Goal: Information Seeking & Learning: Learn about a topic

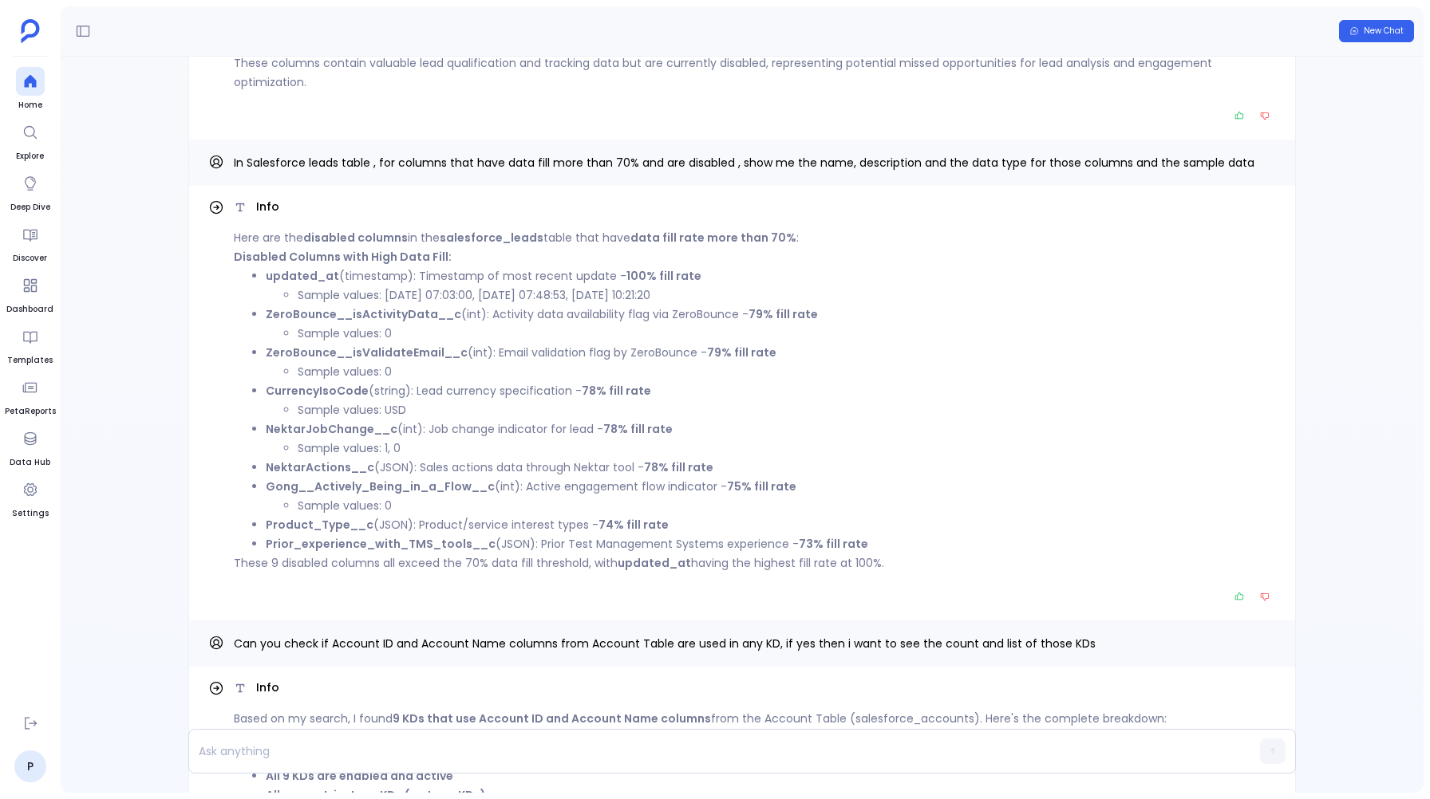
scroll to position [-2029, 0]
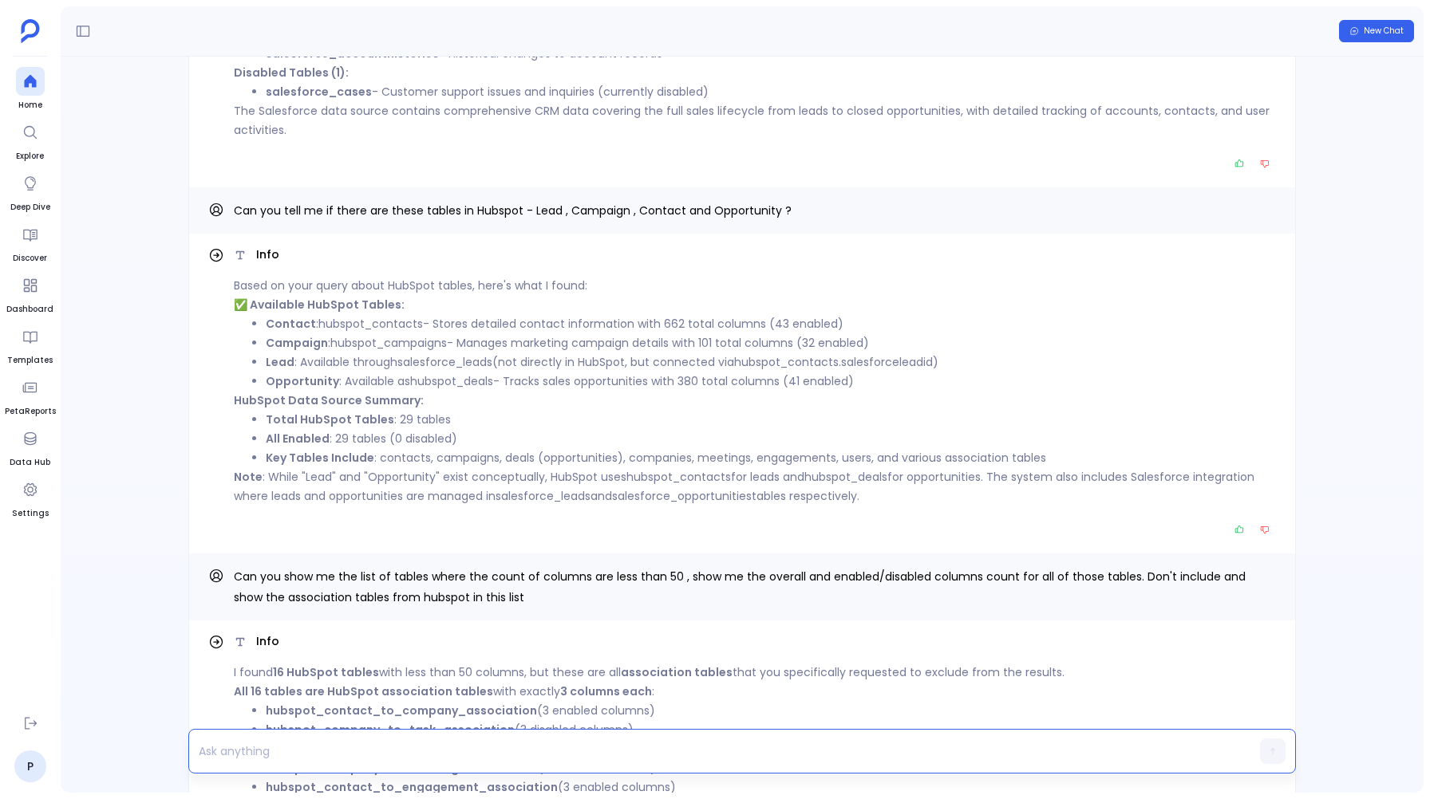
scroll to position [-4637, 0]
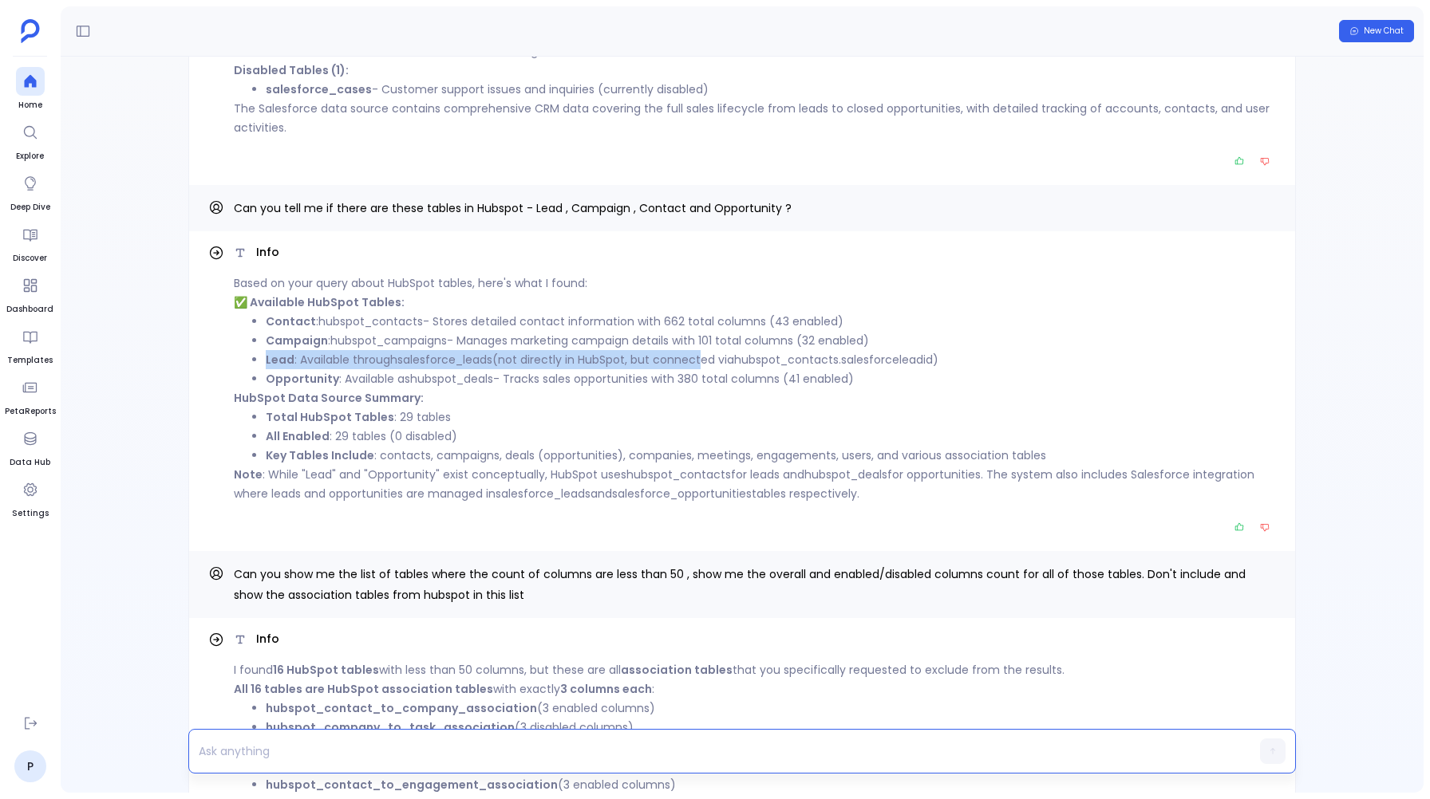
drag, startPoint x: 261, startPoint y: 382, endPoint x: 696, endPoint y: 385, distance: 435.6
click at [696, 385] on ul "Contact : hubspot_contacts - Stores detailed contact information with 662 total…" at bounding box center [755, 350] width 1042 height 77
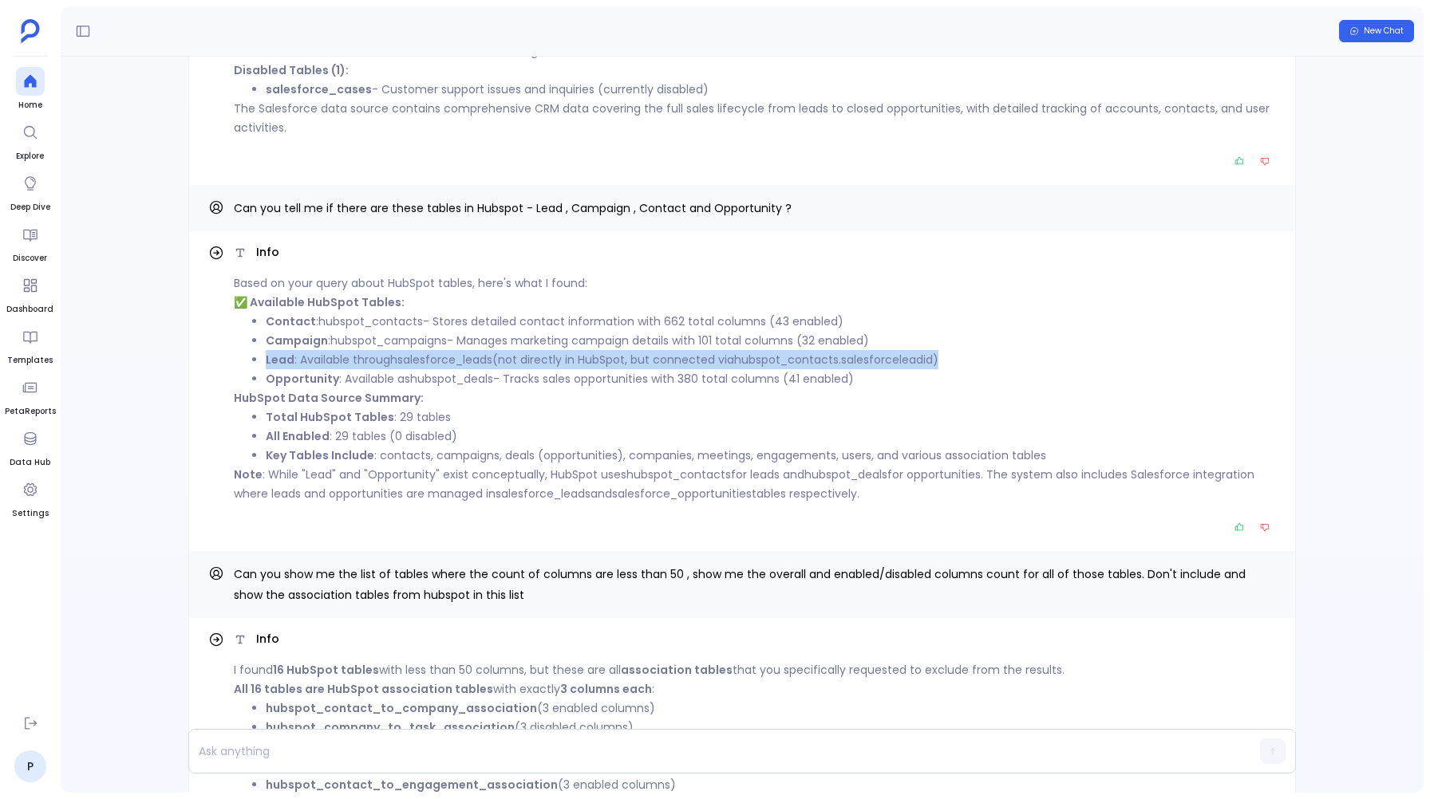
click at [949, 369] on li "Lead : Available through salesforce_leads (not directly in HubSpot, but connect…" at bounding box center [771, 359] width 1010 height 19
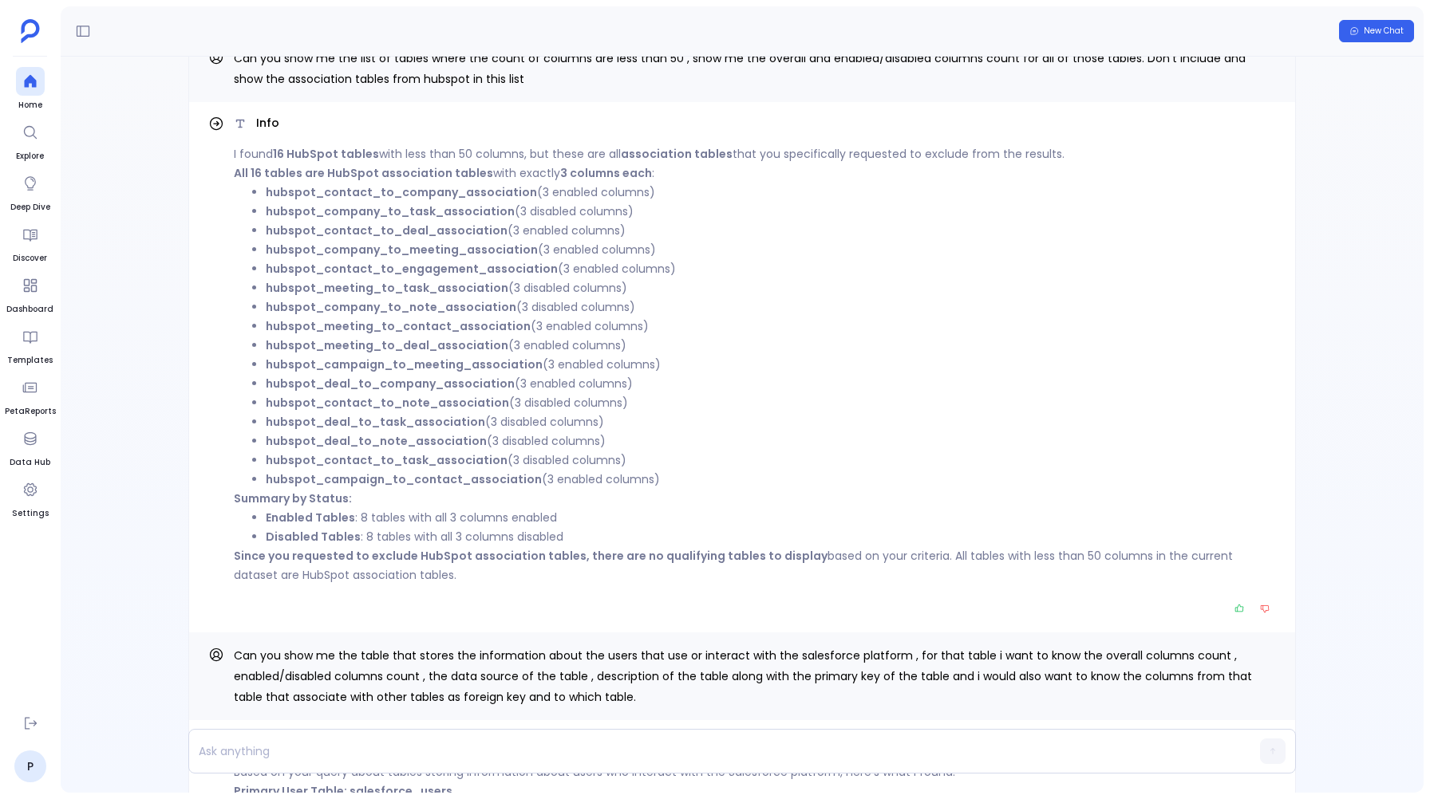
scroll to position [-4123, 0]
click at [725, 472] on li "hubspot_contact_to_task_association (3 disabled columns)" at bounding box center [771, 462] width 1010 height 19
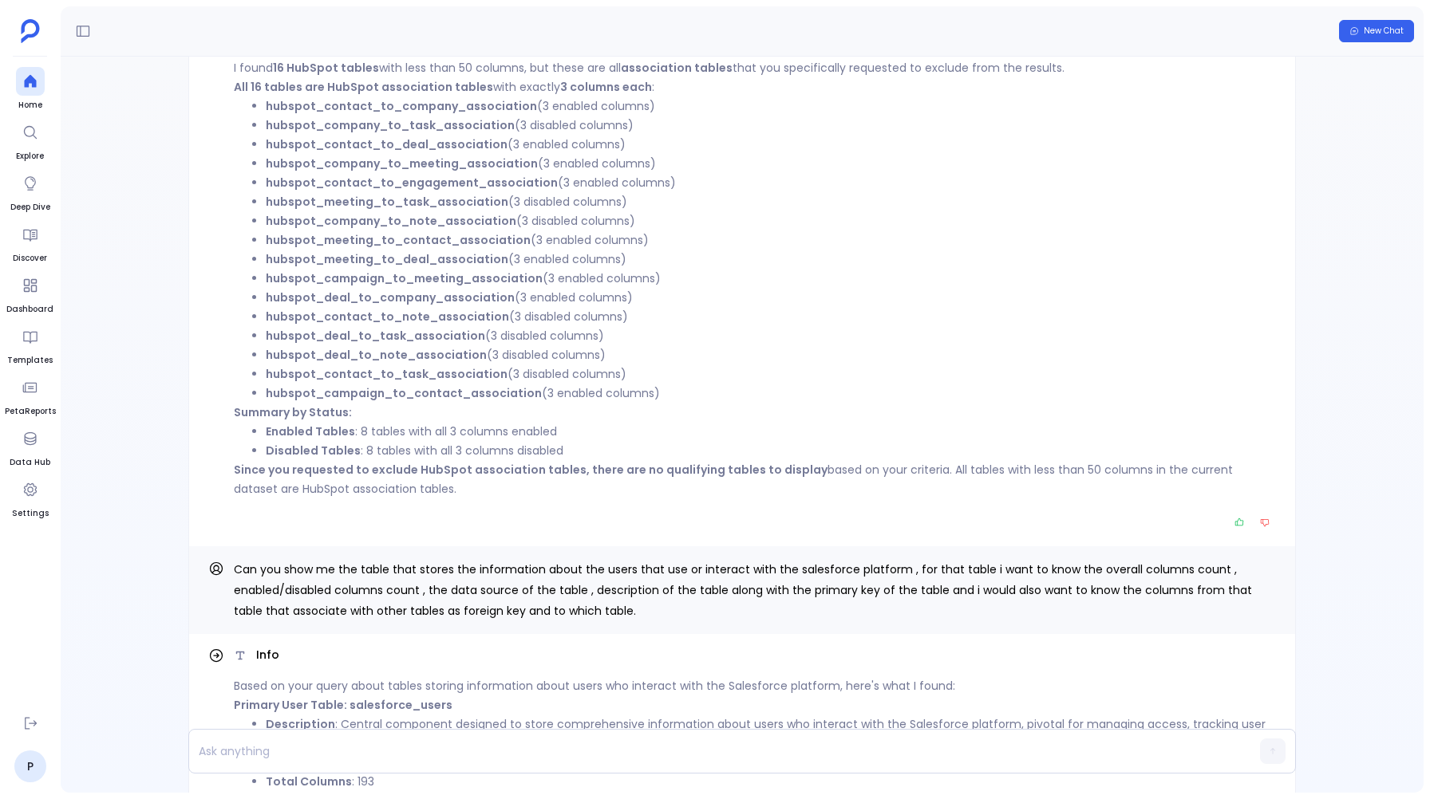
scroll to position [-4033, 0]
drag, startPoint x: 413, startPoint y: 507, endPoint x: 253, endPoint y: 203, distance: 344.3
click at [229, 135] on div "Info I found 16 HubSpot tables with less than 50 columns, but these are all ass…" at bounding box center [741, 278] width 1067 height 505
click at [227, 81] on div "Info I found 16 HubSpot tables with less than 50 columns, but these are all ass…" at bounding box center [741, 278] width 1067 height 505
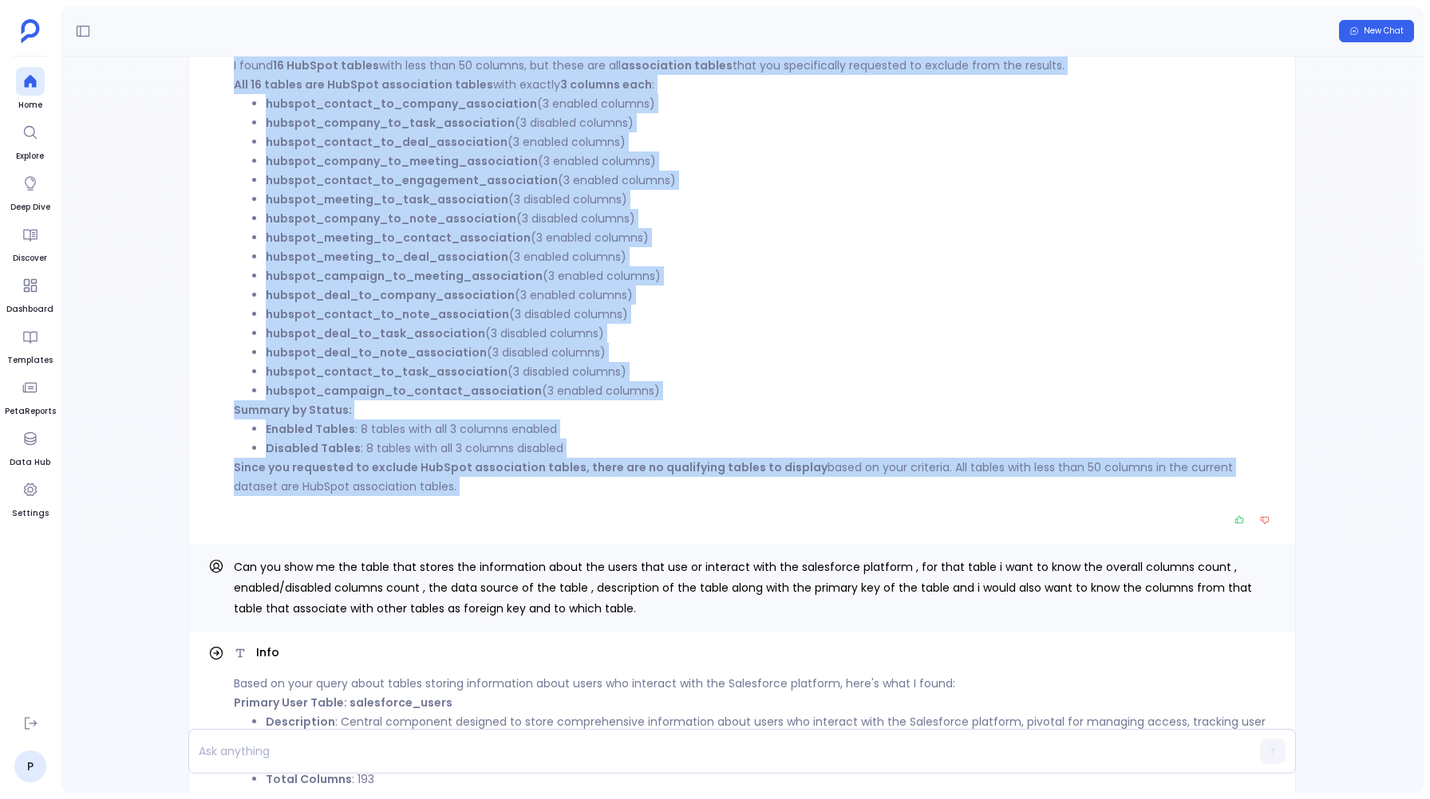
drag, startPoint x: 227, startPoint y: 81, endPoint x: 438, endPoint y: 508, distance: 476.6
click at [438, 508] on div "Info I found 16 HubSpot tables with less than 50 columns, but these are all ass…" at bounding box center [741, 278] width 1067 height 505
click at [438, 496] on p "Since you requested to exclude HubSpot association tables, there are no qualify…" at bounding box center [755, 477] width 1042 height 38
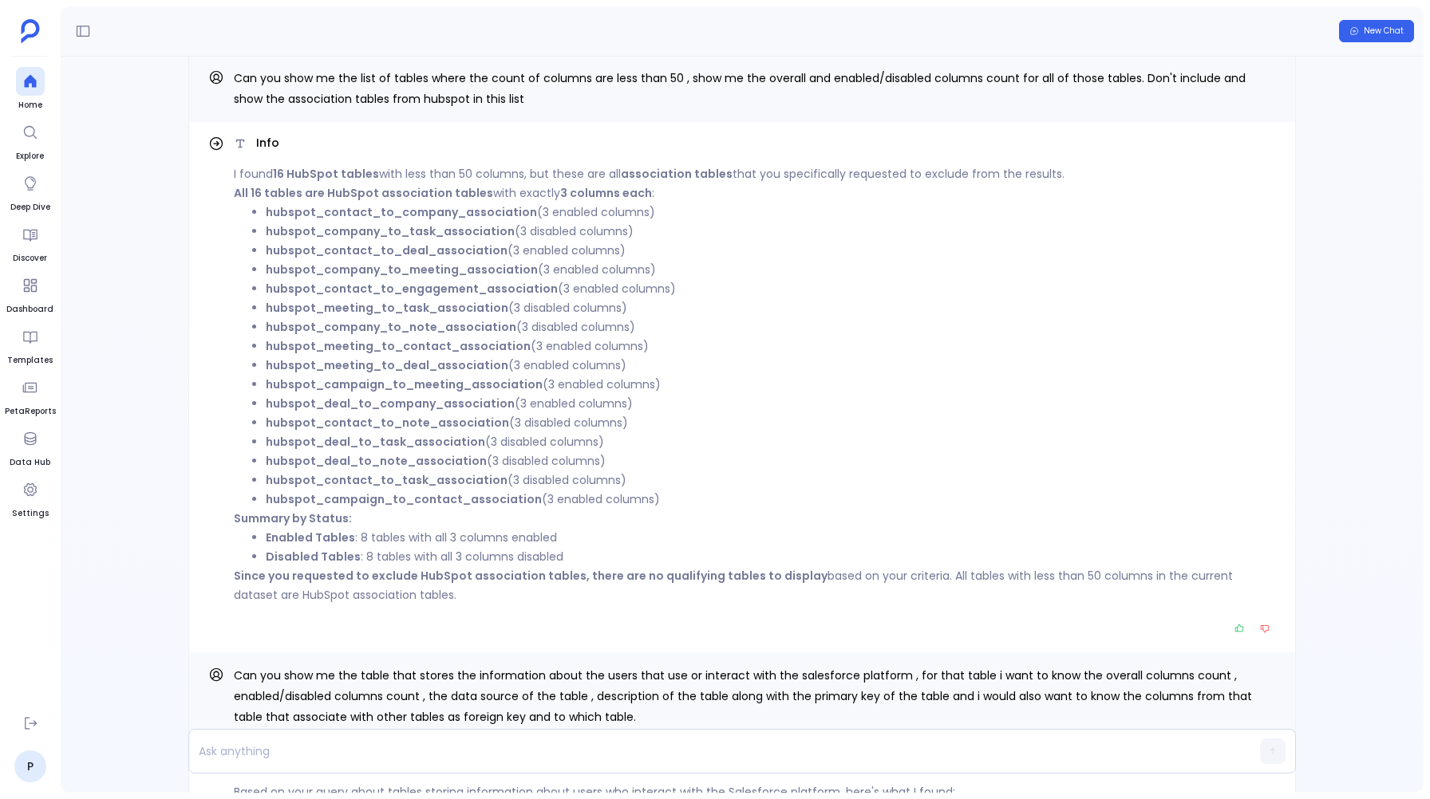
scroll to position [-4142, 0]
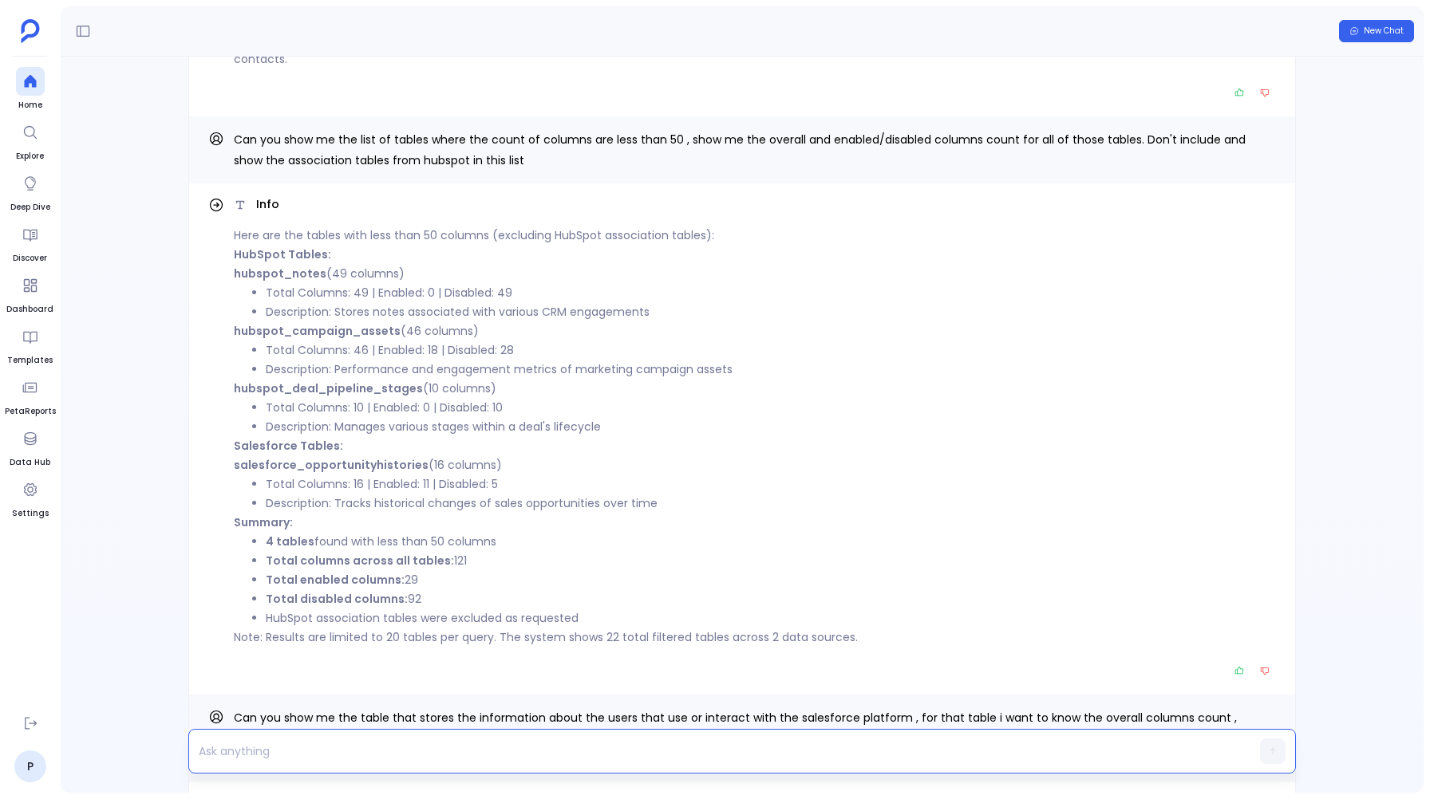
scroll to position [-4791, 0]
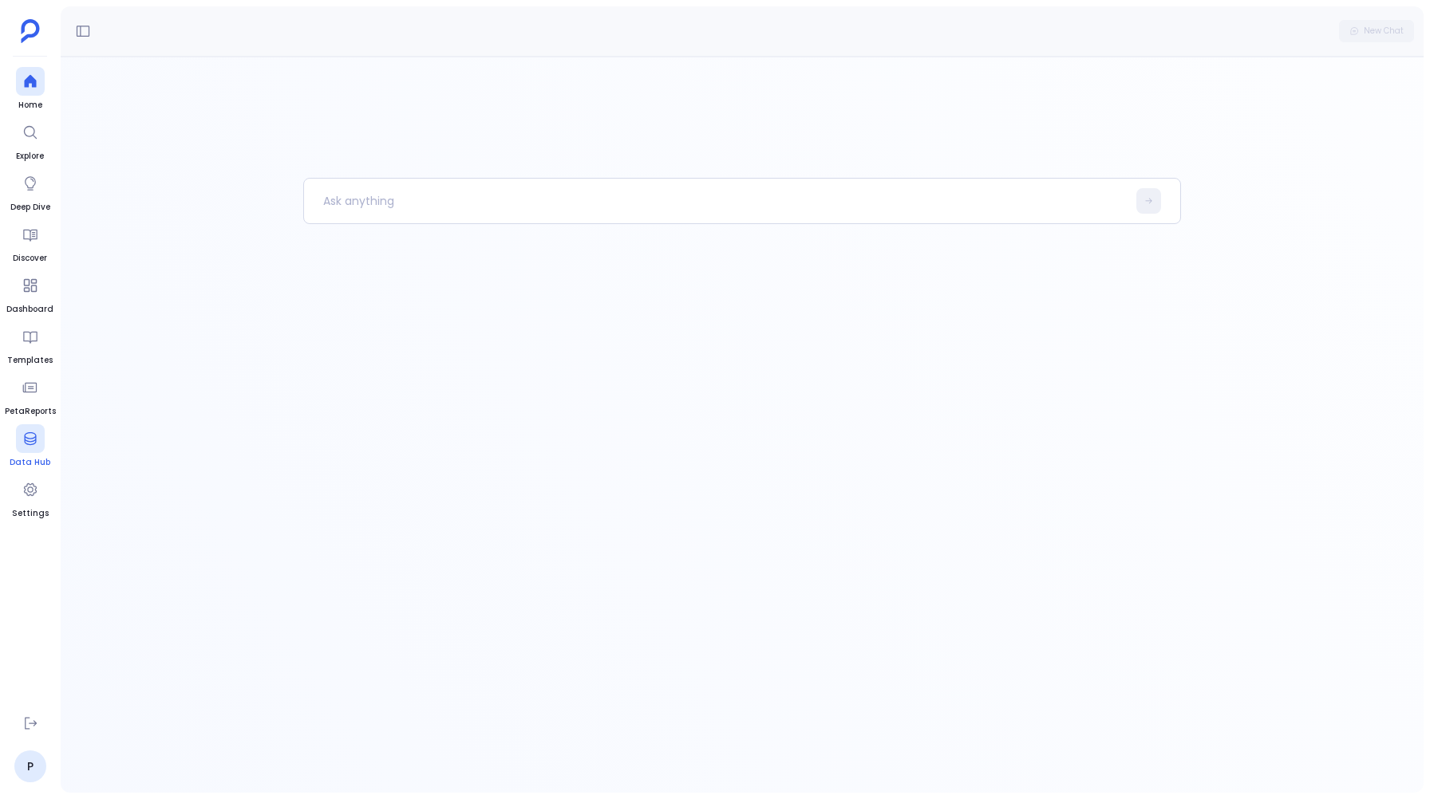
click at [34, 435] on icon at bounding box center [30, 439] width 16 height 16
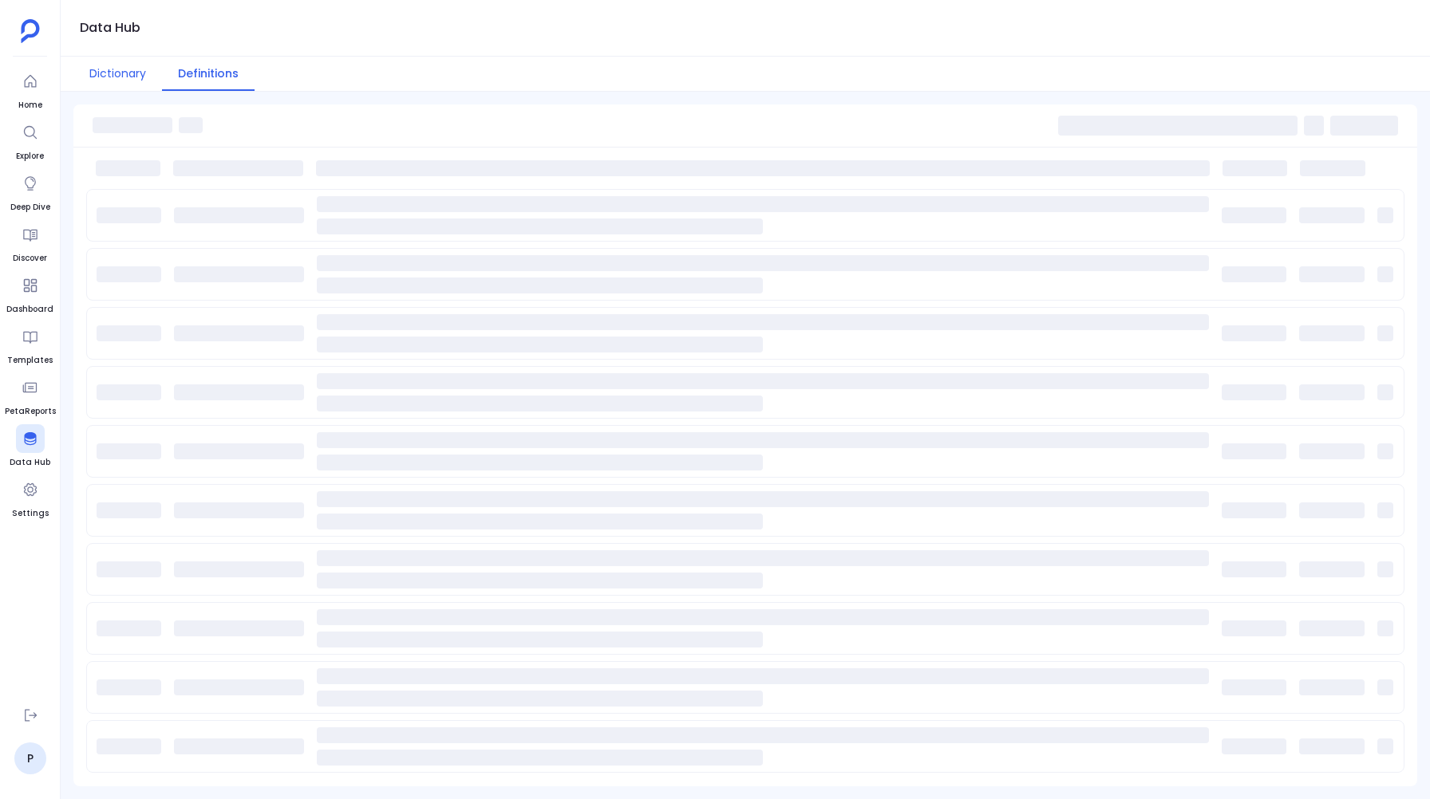
click at [125, 77] on button "Dictionary" at bounding box center [117, 74] width 89 height 34
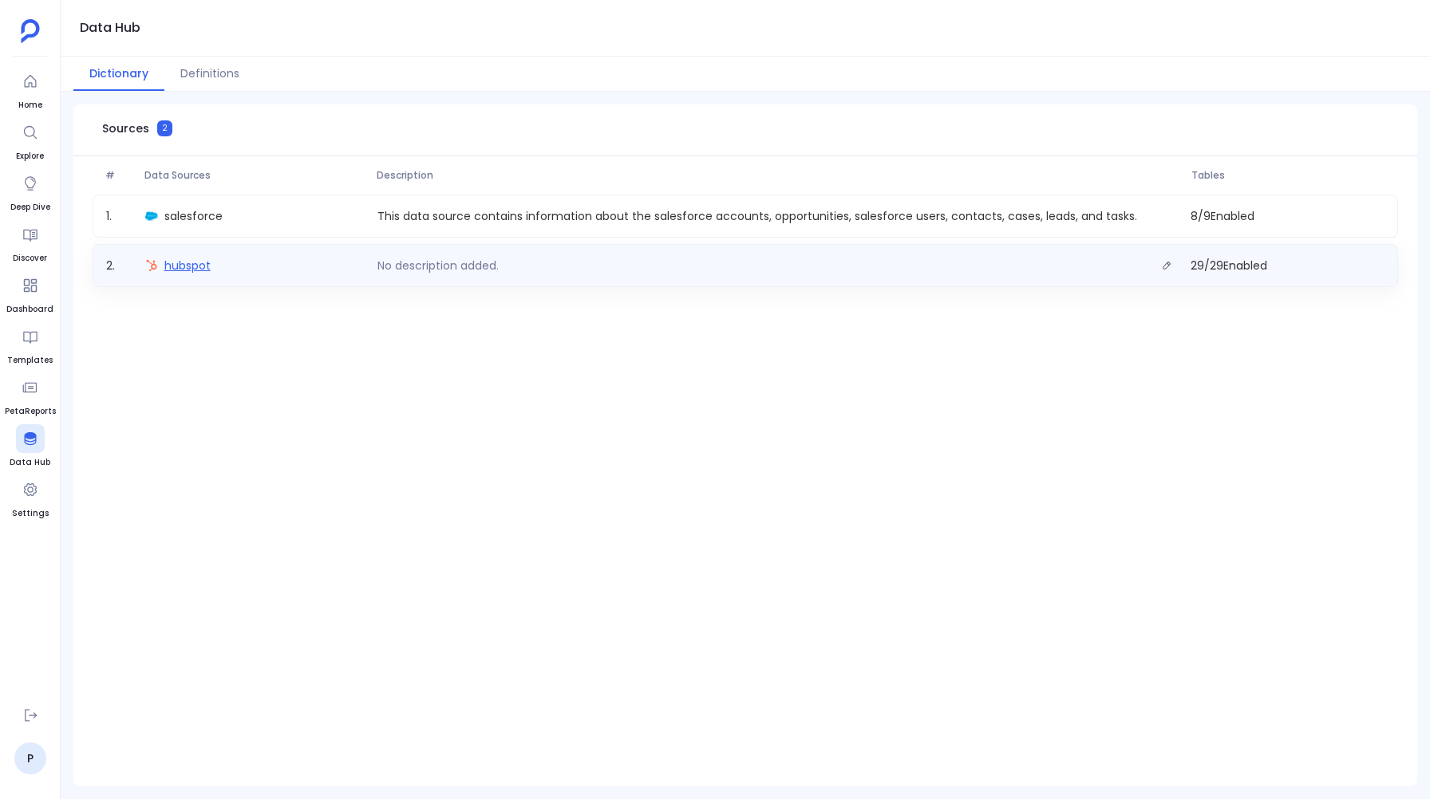
click at [173, 266] on span "hubspot" at bounding box center [187, 266] width 46 height 16
